Goal: Task Accomplishment & Management: Use online tool/utility

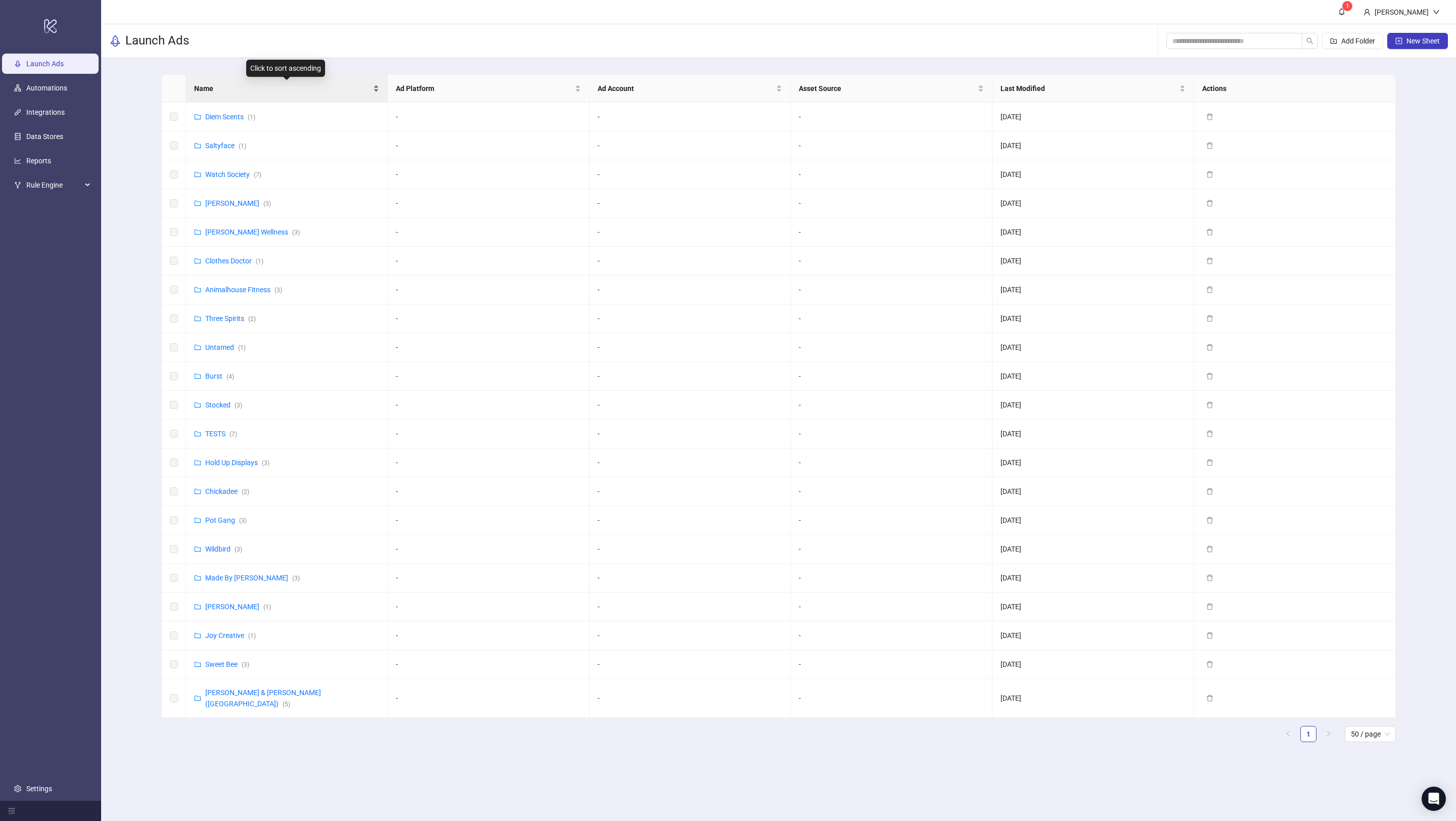
click at [280, 83] on div "Name" at bounding box center [286, 89] width 185 height 11
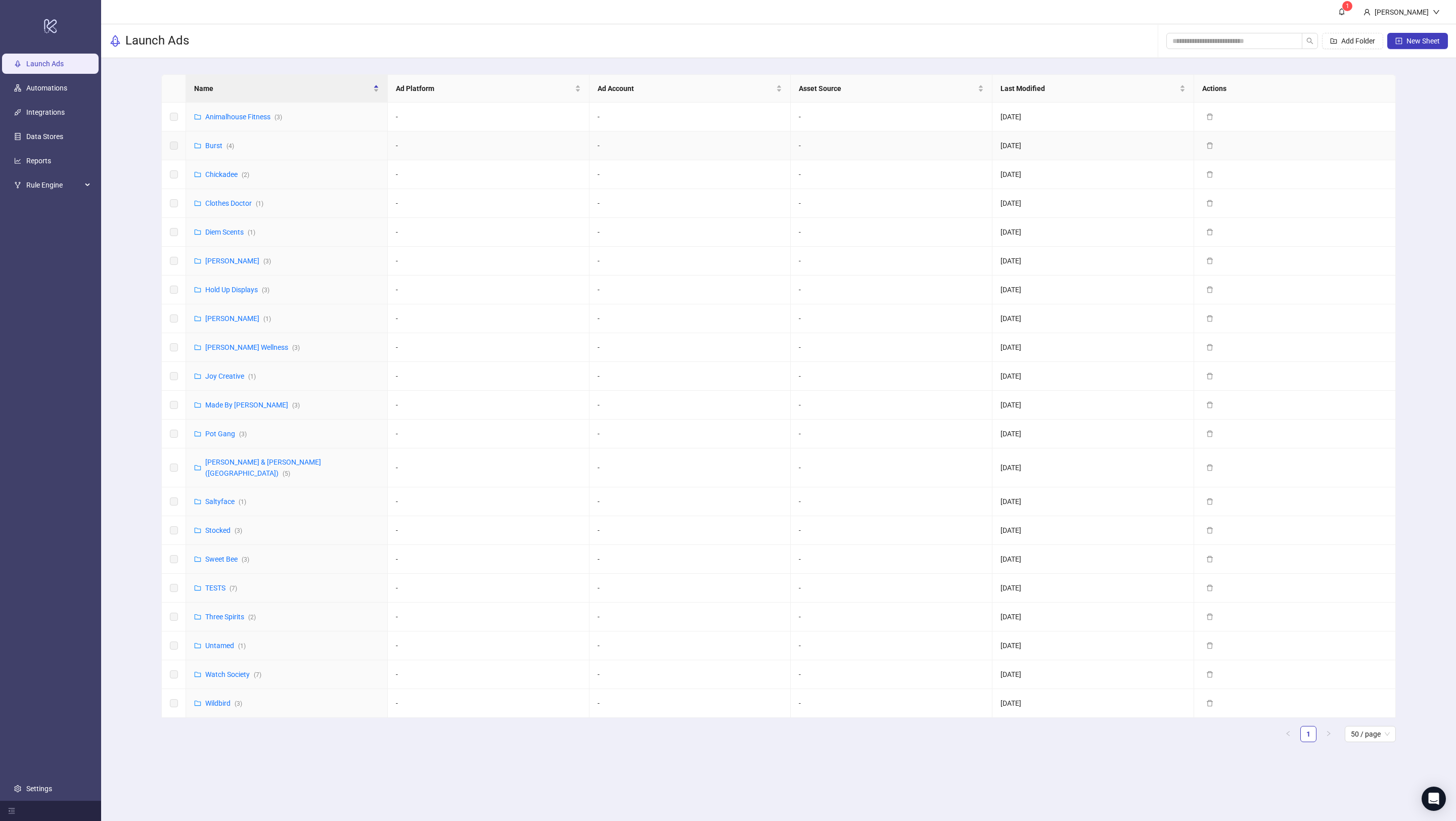
click at [216, 140] on div "Burst ( 4 )" at bounding box center [219, 146] width 29 height 11
click at [215, 147] on link "Burst ( 4 )" at bounding box center [219, 145] width 29 height 8
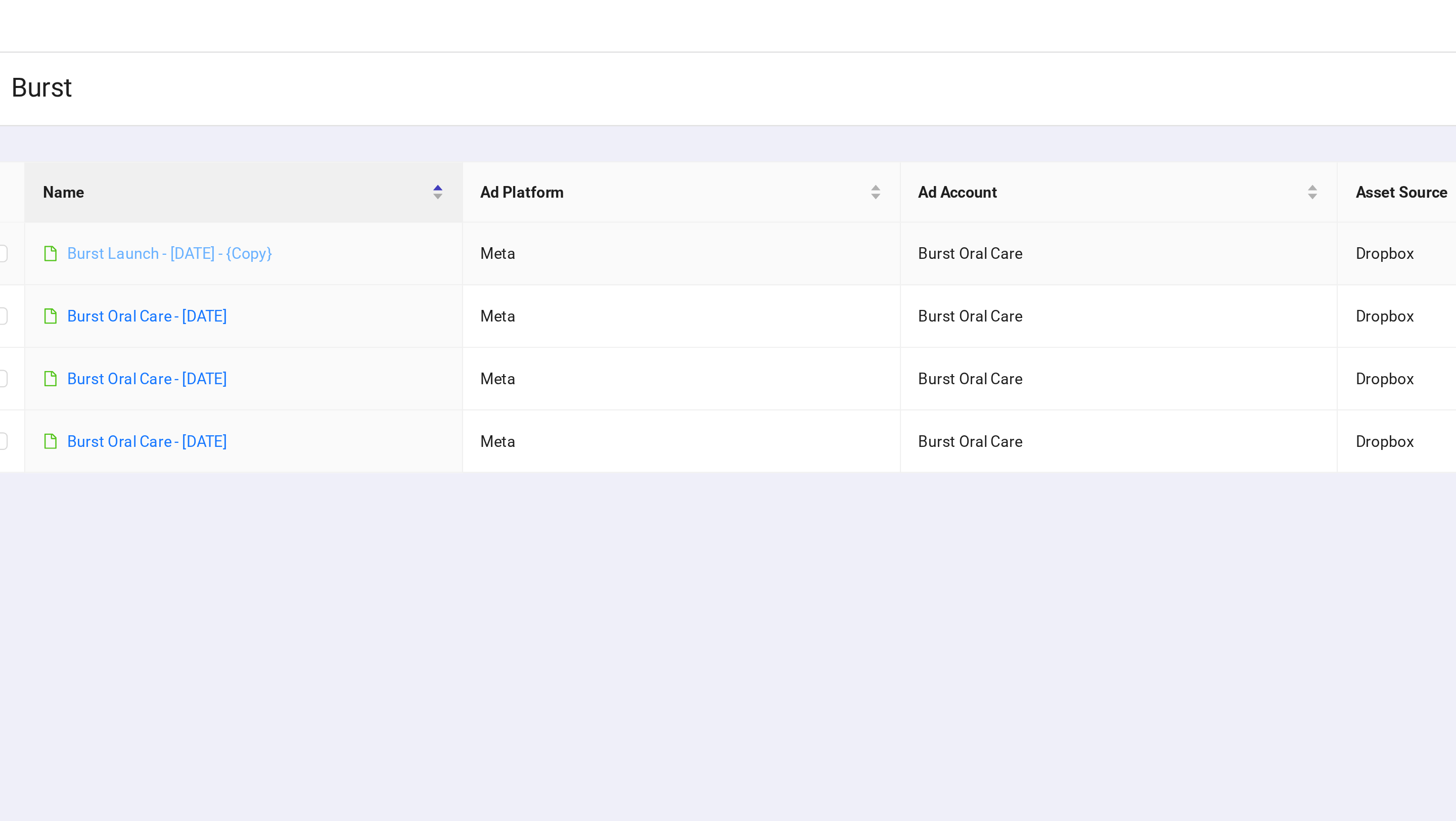
click at [285, 115] on link "Burst Launch - [DATE] - {Copy}" at bounding box center [252, 116] width 94 height 8
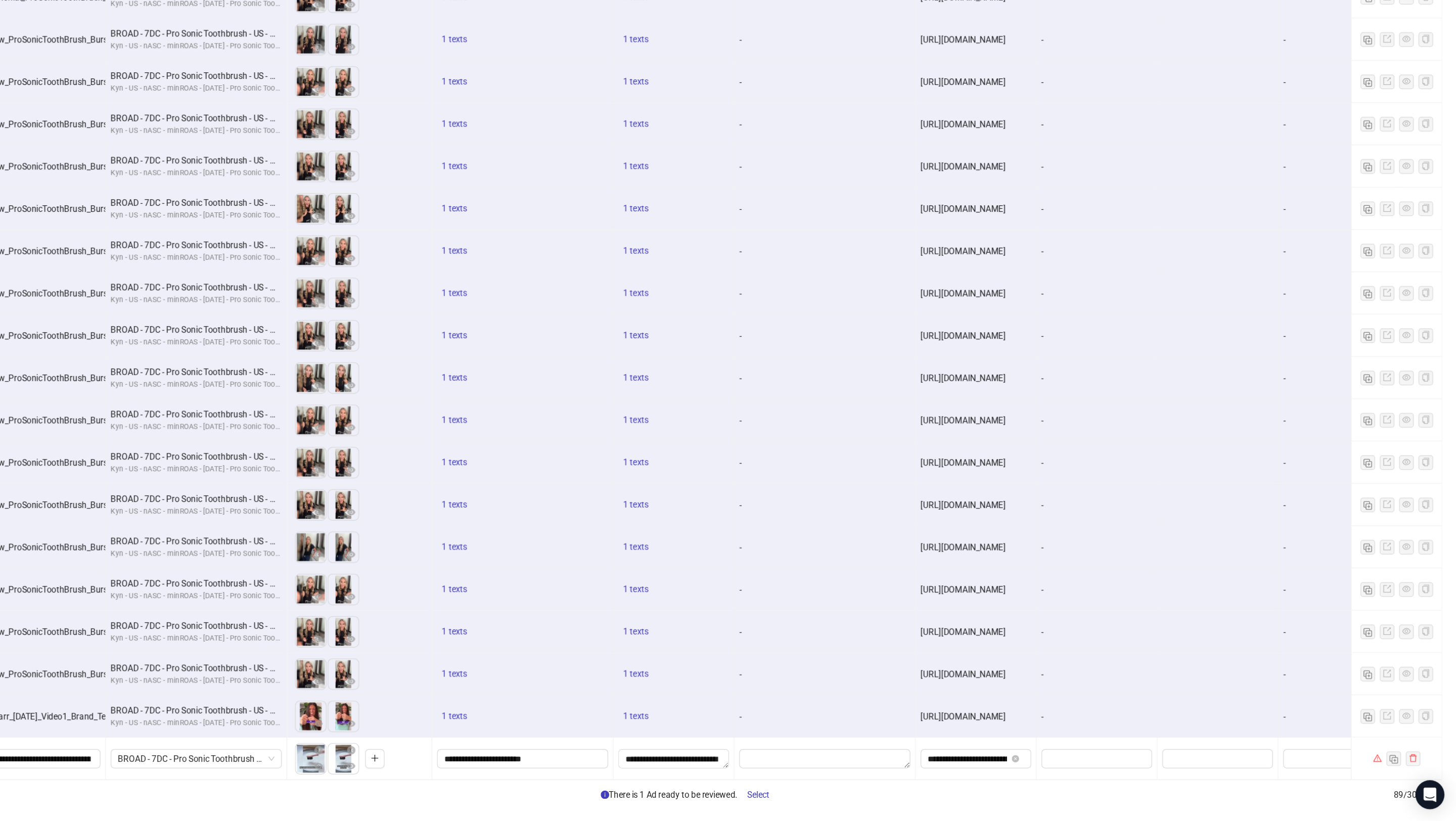
scroll to position [2450, 223]
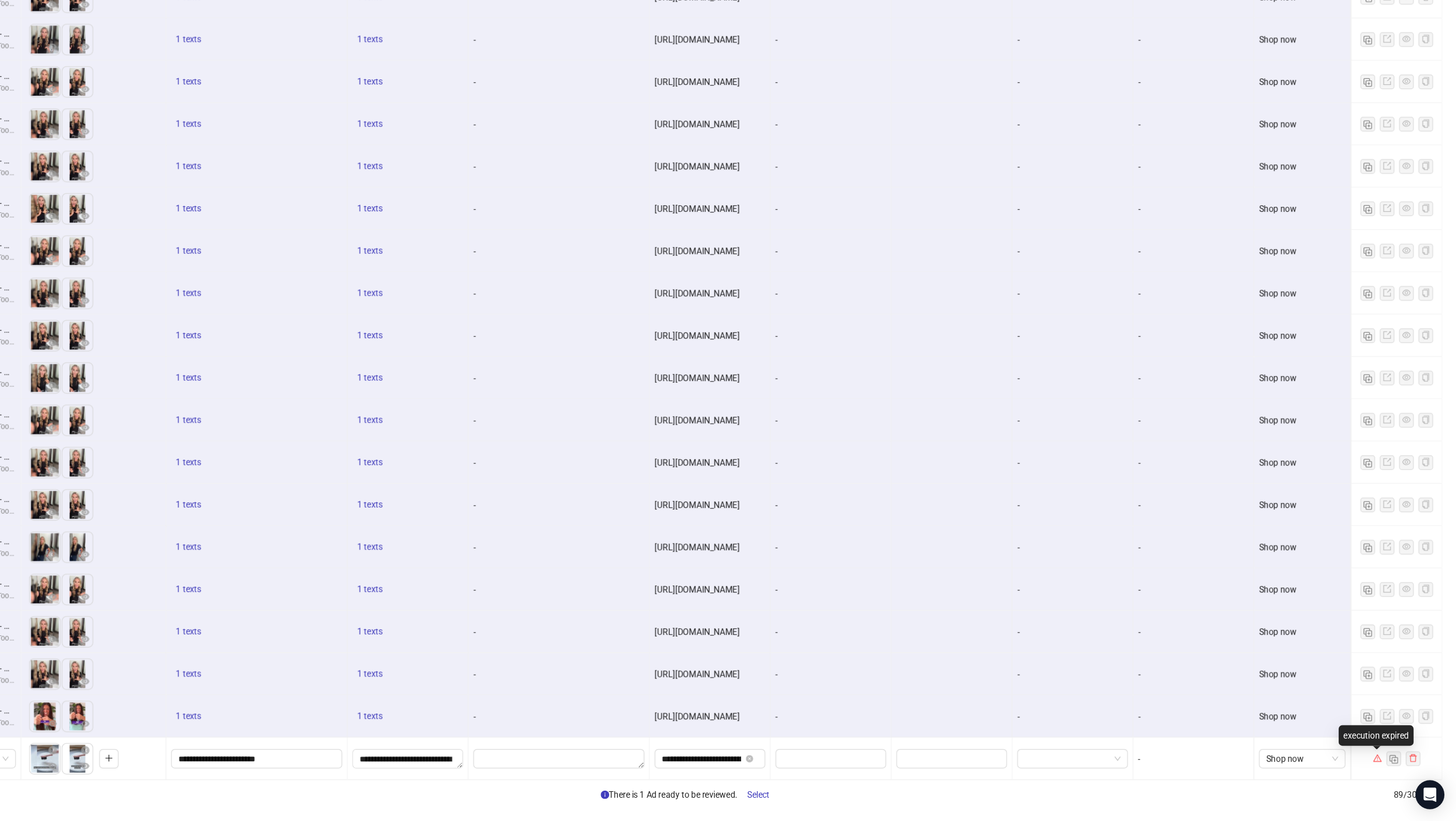
click at [1390, 764] on icon "warning" at bounding box center [1390, 767] width 7 height 7
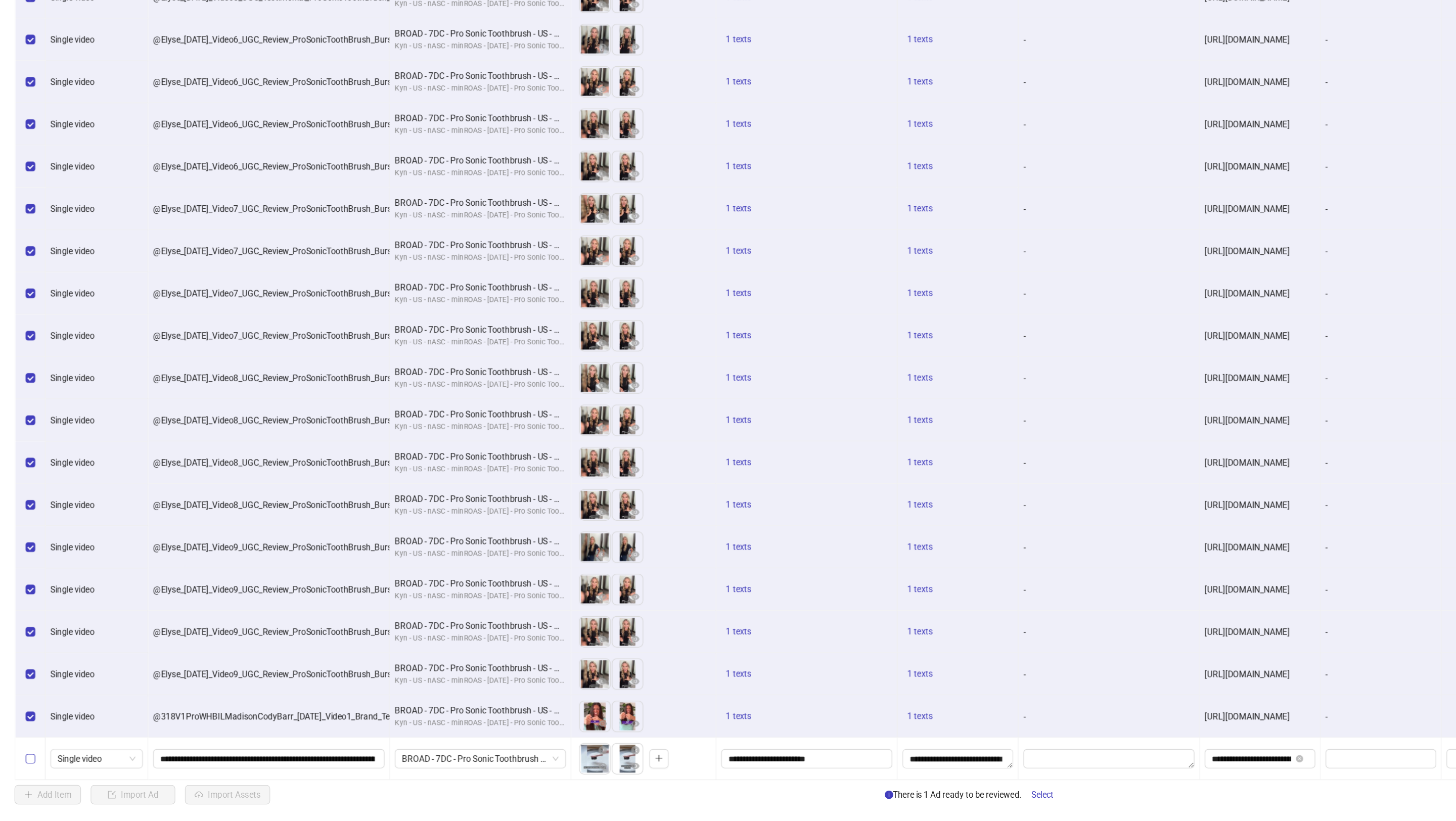
click at [29, 763] on label "Select row 89" at bounding box center [25, 768] width 8 height 11
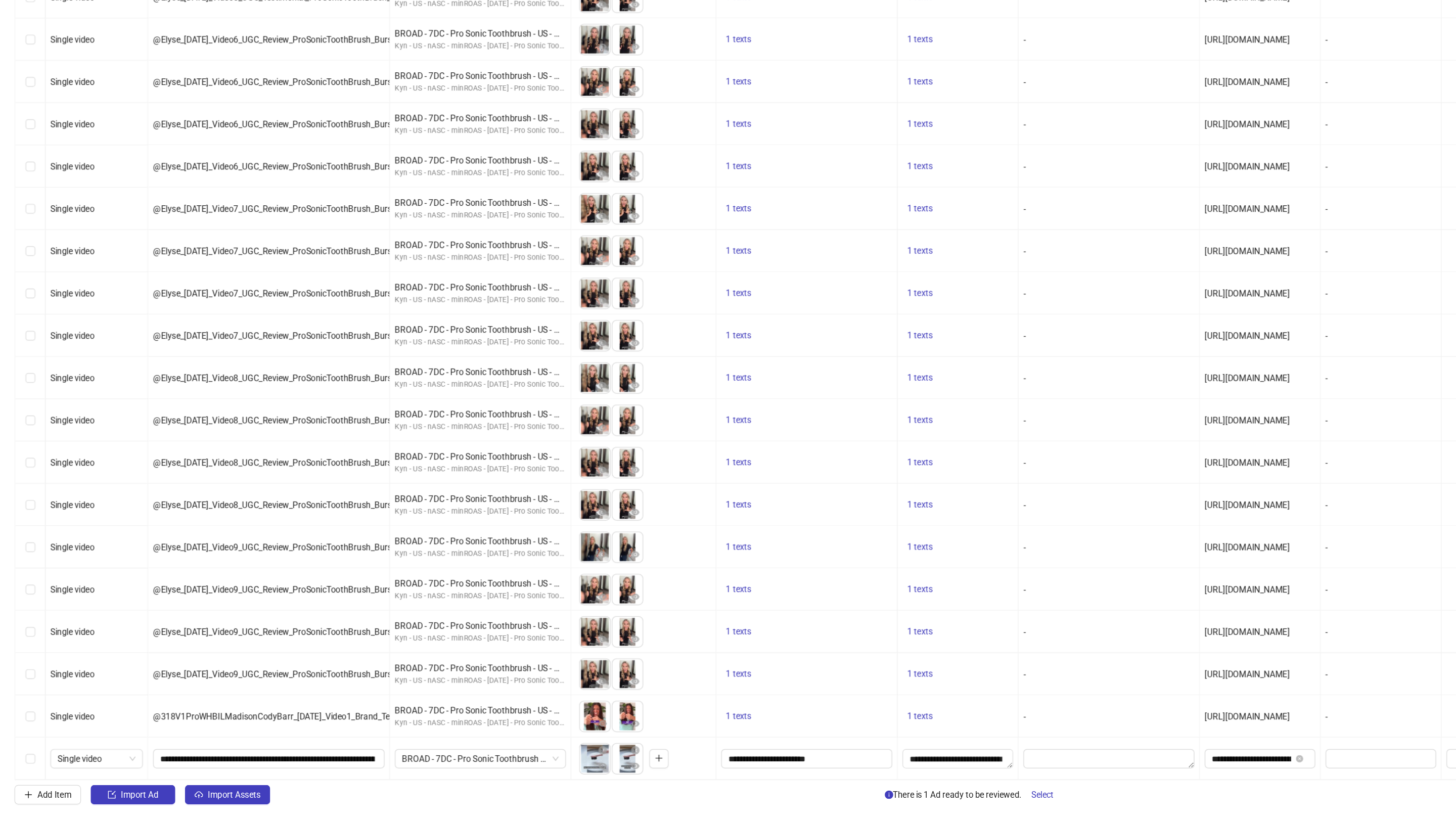
click at [27, 762] on div "Select row 89" at bounding box center [25, 768] width 25 height 36
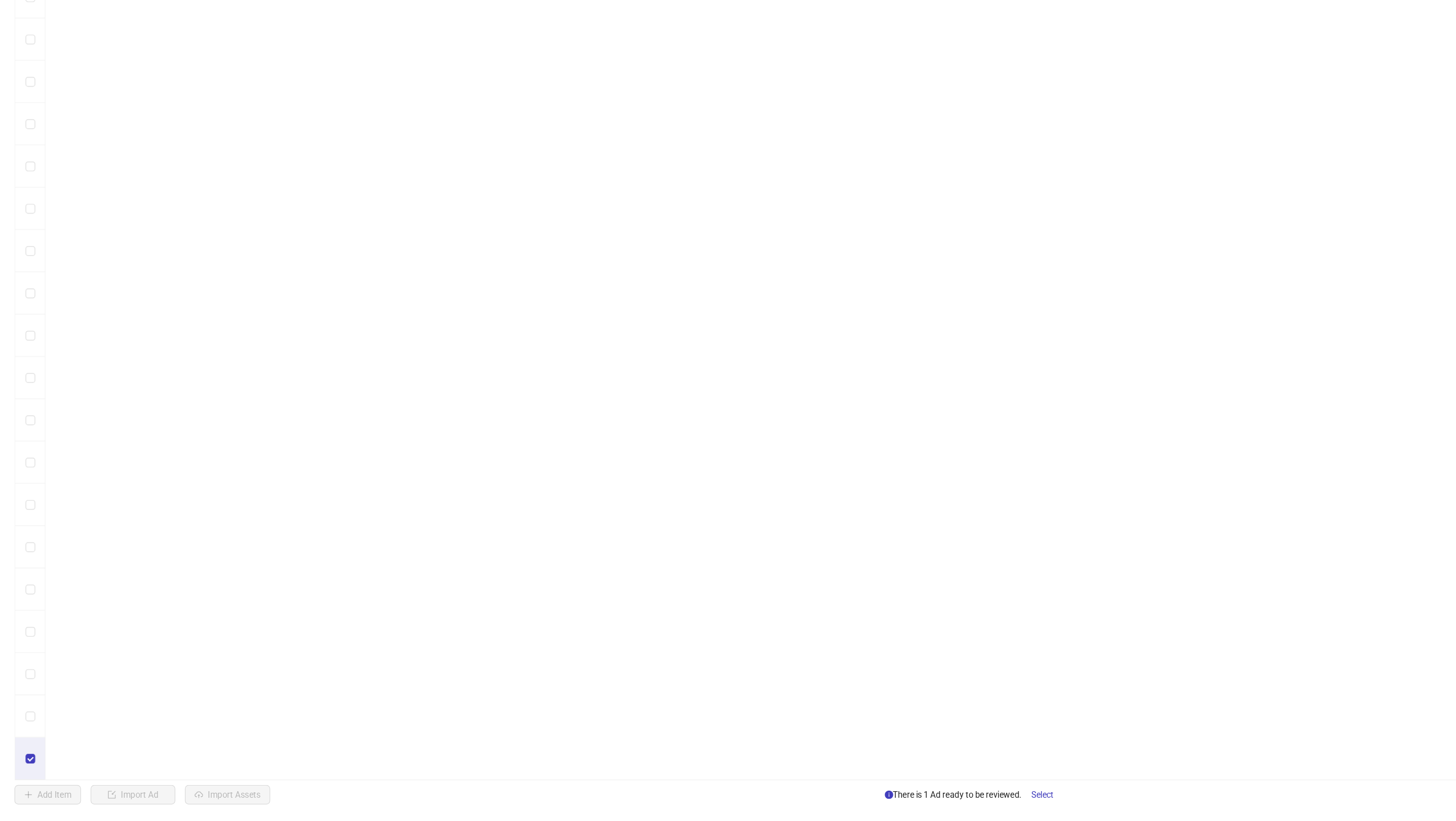
scroll to position [0, 223]
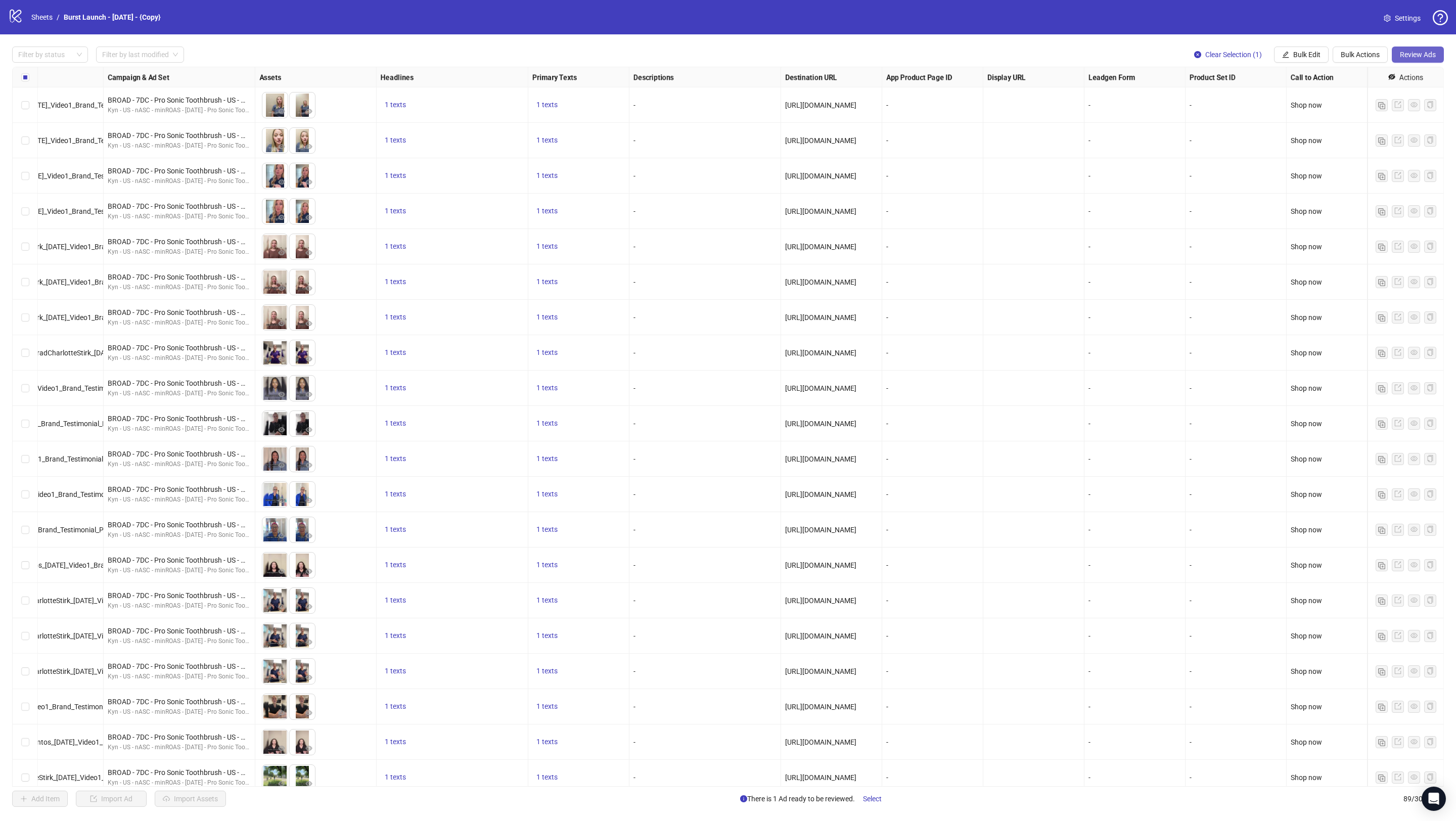
click at [1420, 55] on span "Review Ads" at bounding box center [1418, 54] width 36 height 8
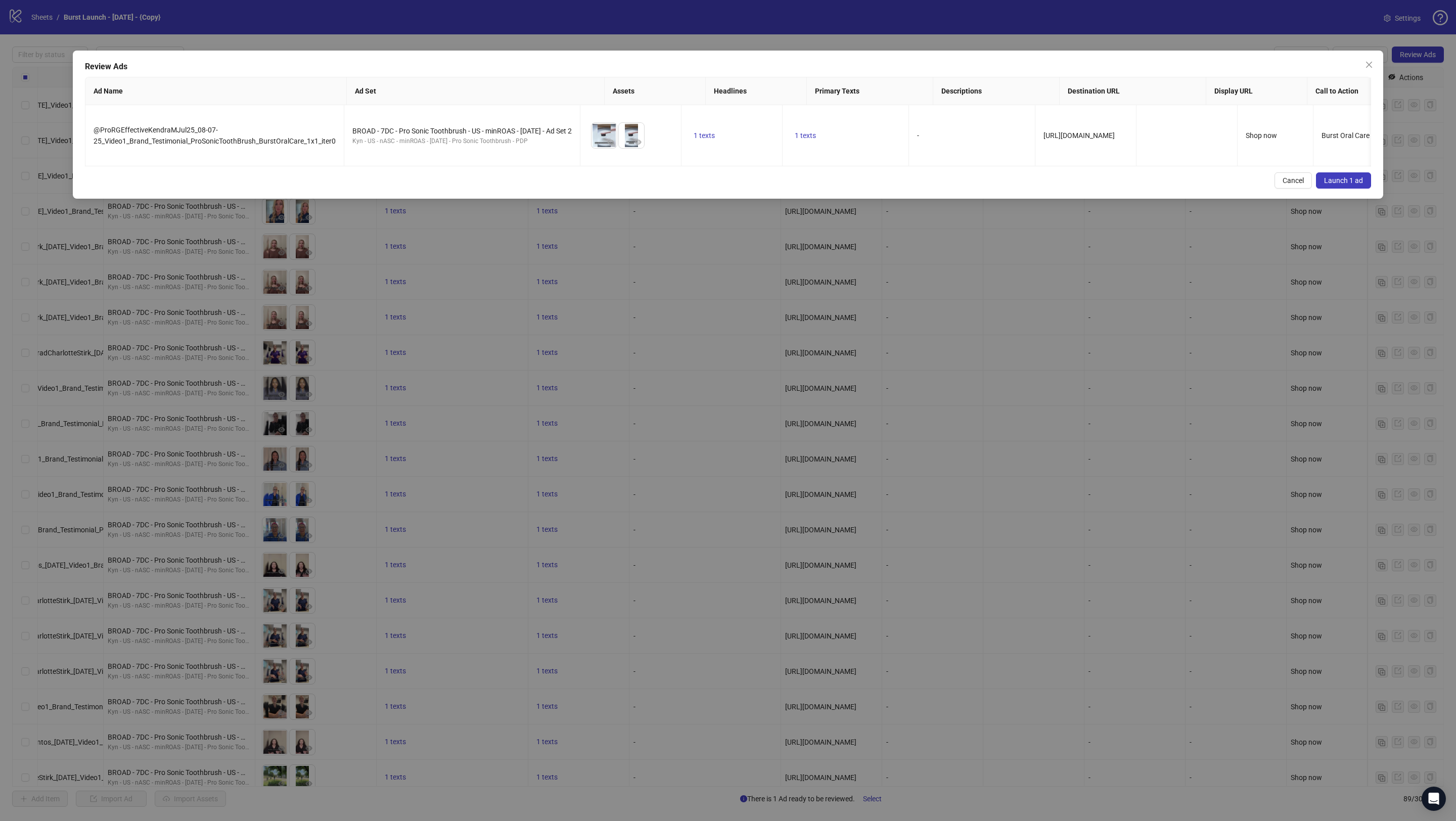
click at [1344, 181] on span "Launch 1 ad" at bounding box center [1344, 180] width 39 height 8
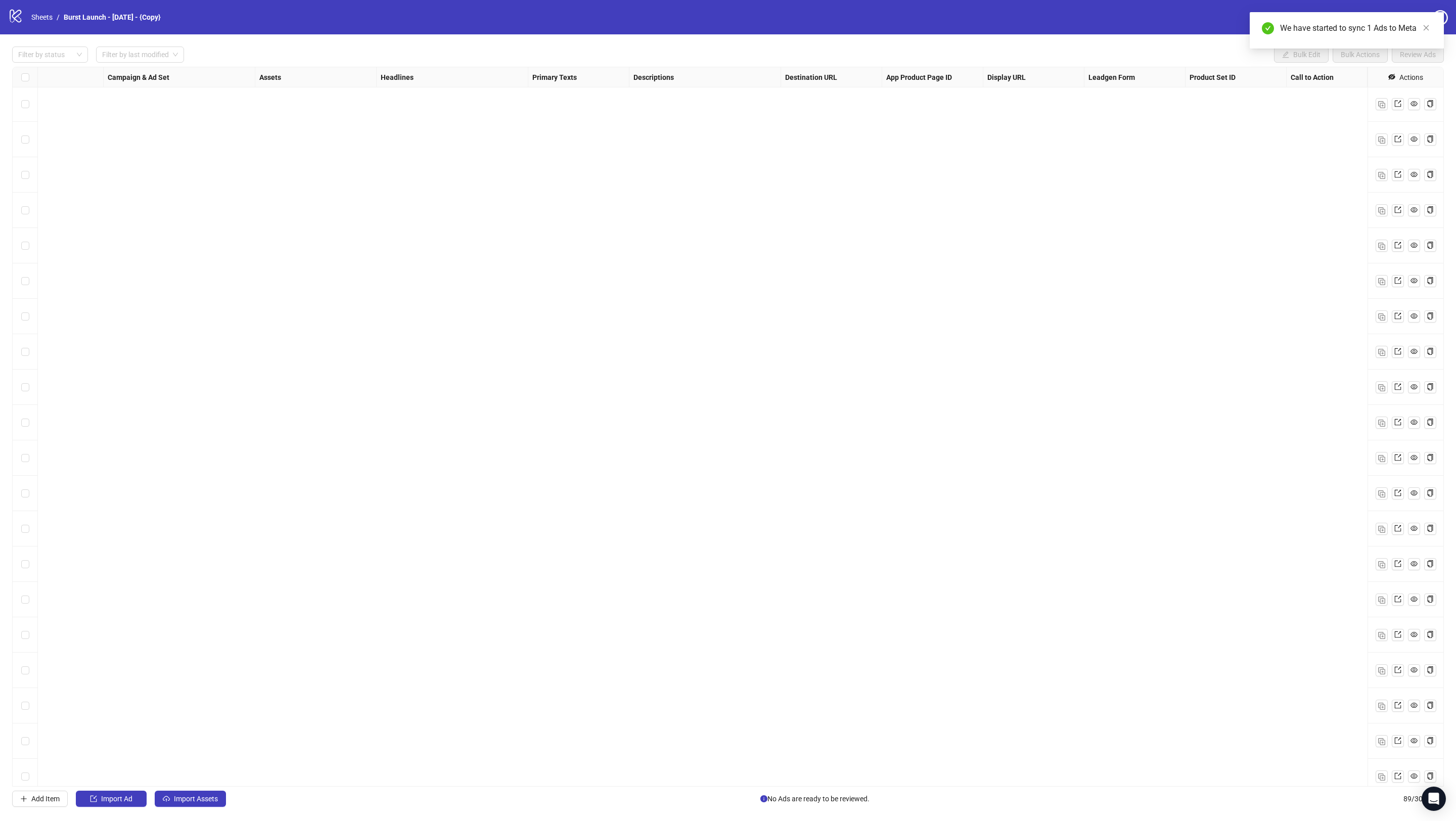
scroll to position [2450, 223]
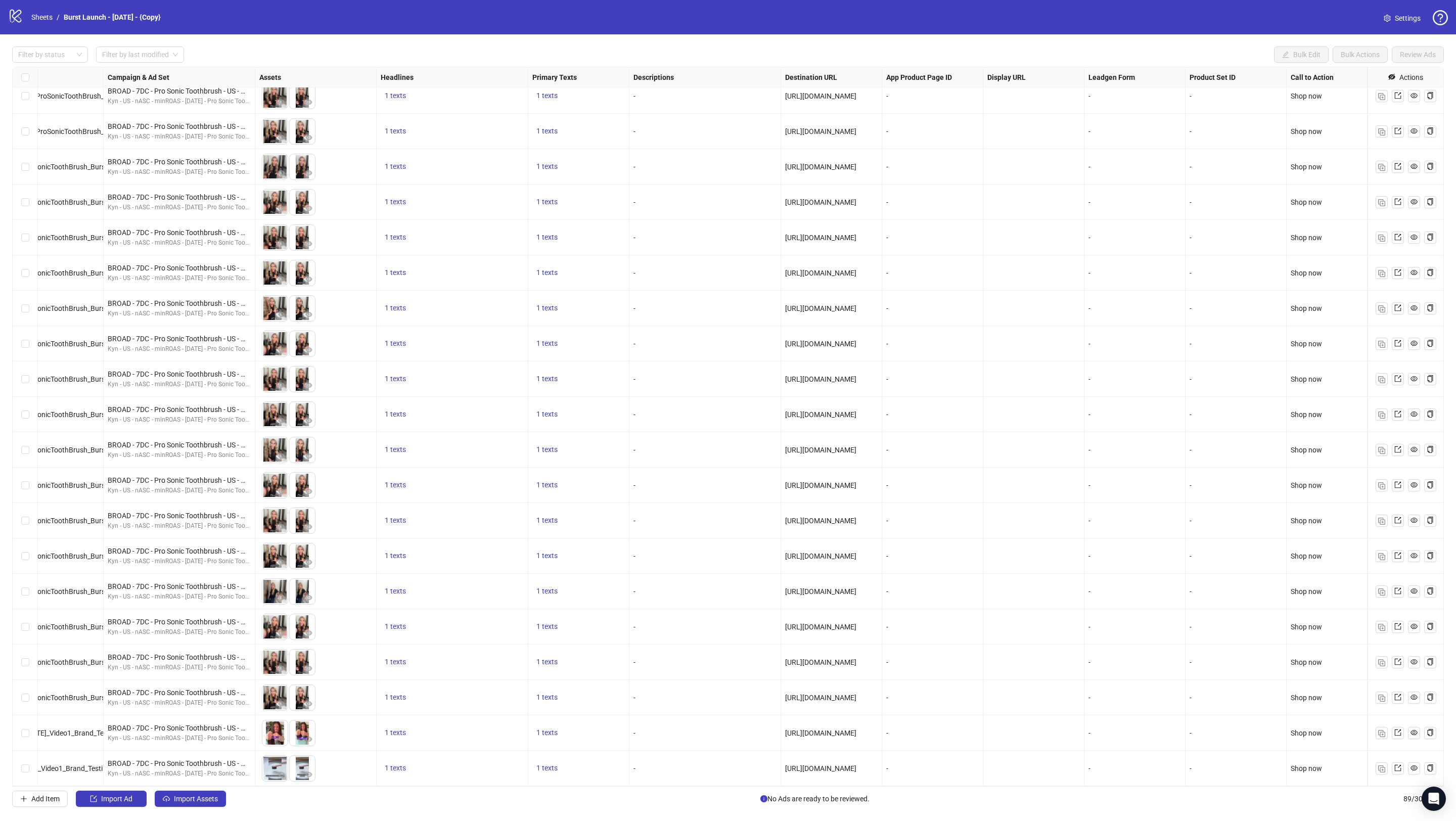
click at [635, 512] on div "-" at bounding box center [705, 520] width 151 height 36
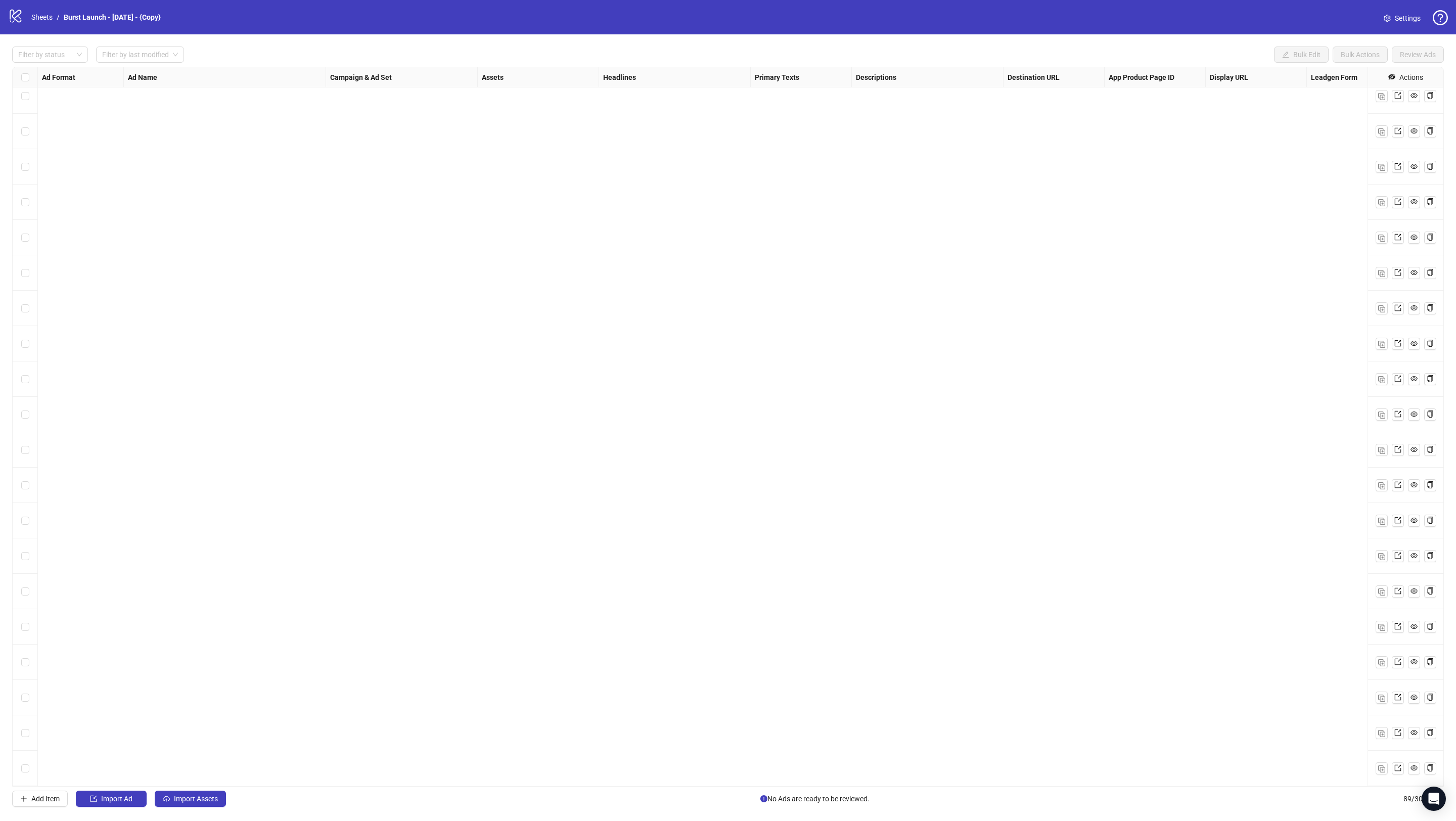
scroll to position [689, 0]
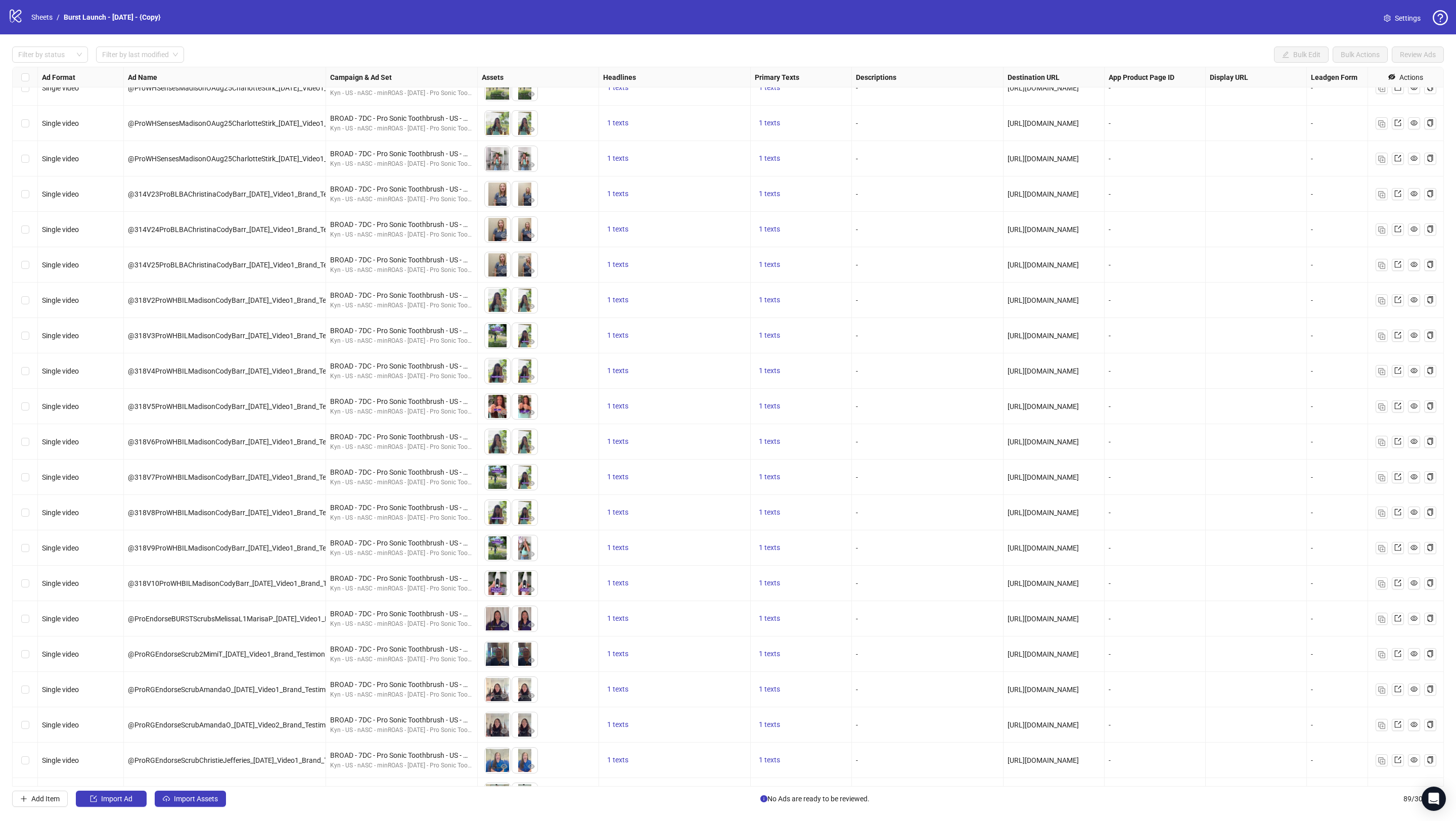
click at [1061, 333] on span "https://burstoralcare.com/products/pro-sonic-toothbrush" at bounding box center [1043, 336] width 71 height 8
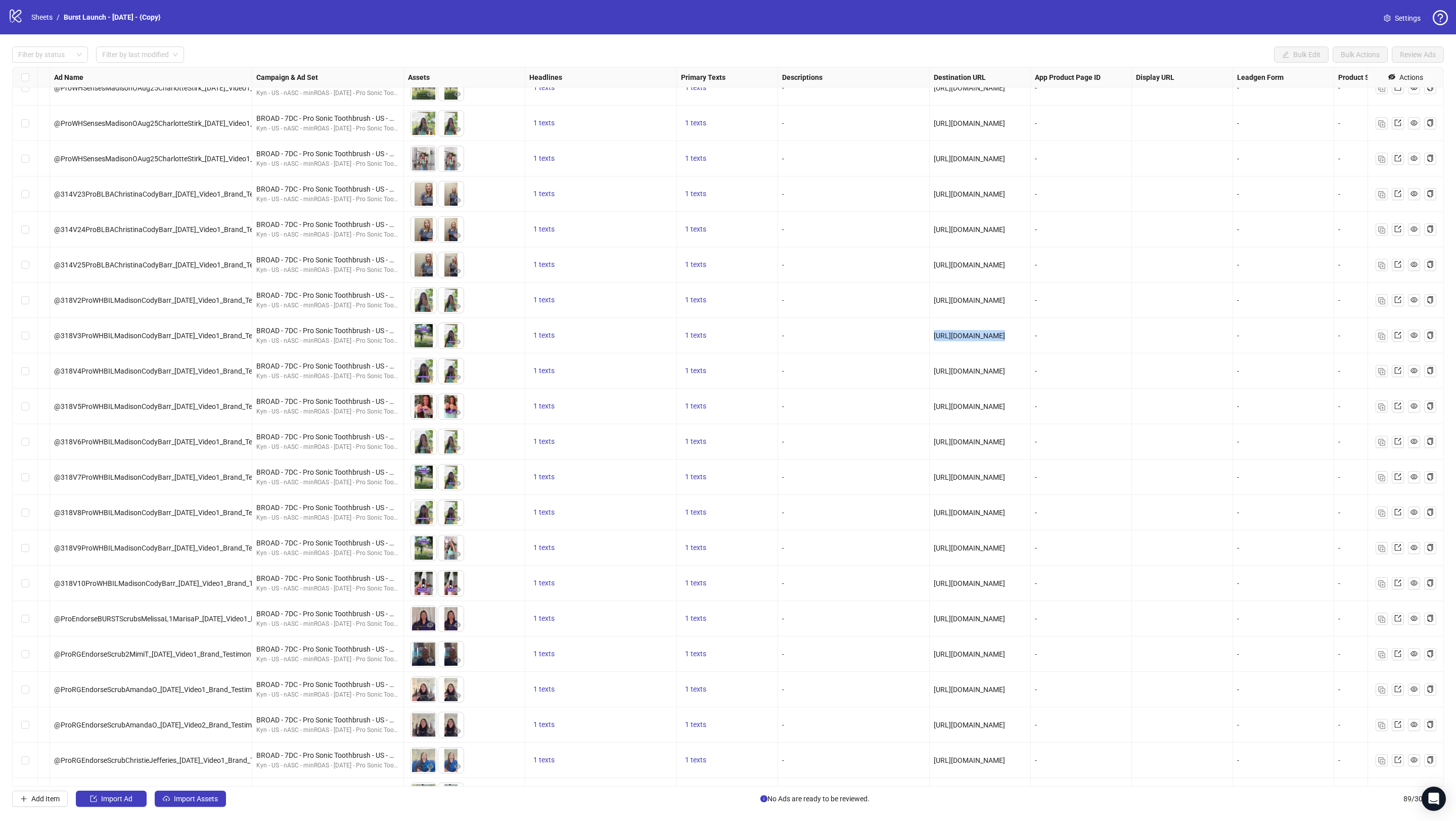
copy span "https://burstoralcare.com/products/pro-sonic-toothbrush"
